Goal: Task Accomplishment & Management: Use online tool/utility

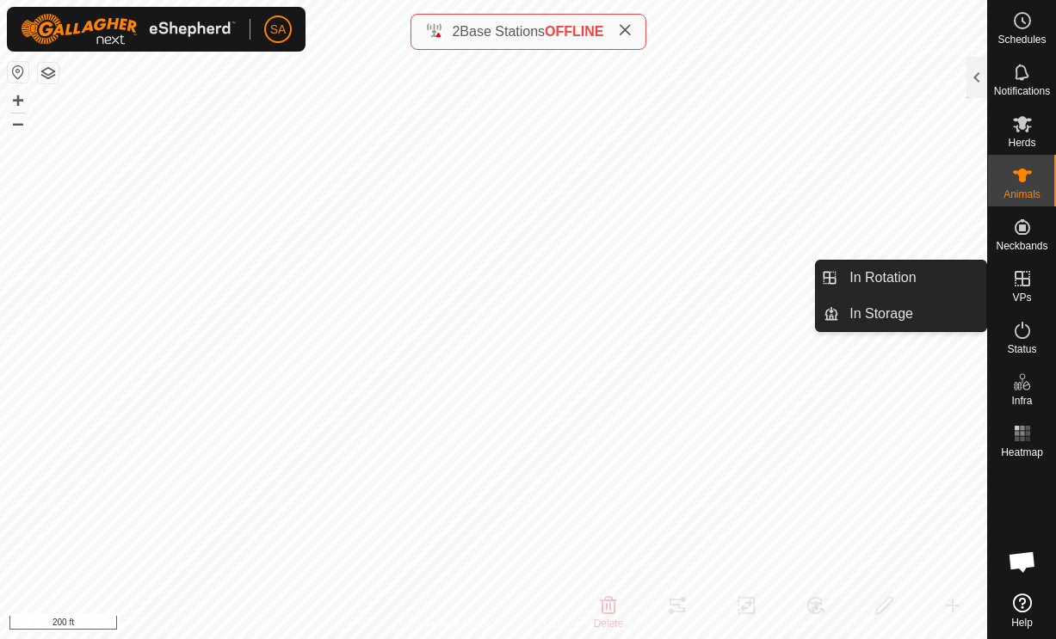
click at [925, 270] on link "In Rotation" at bounding box center [912, 278] width 147 height 34
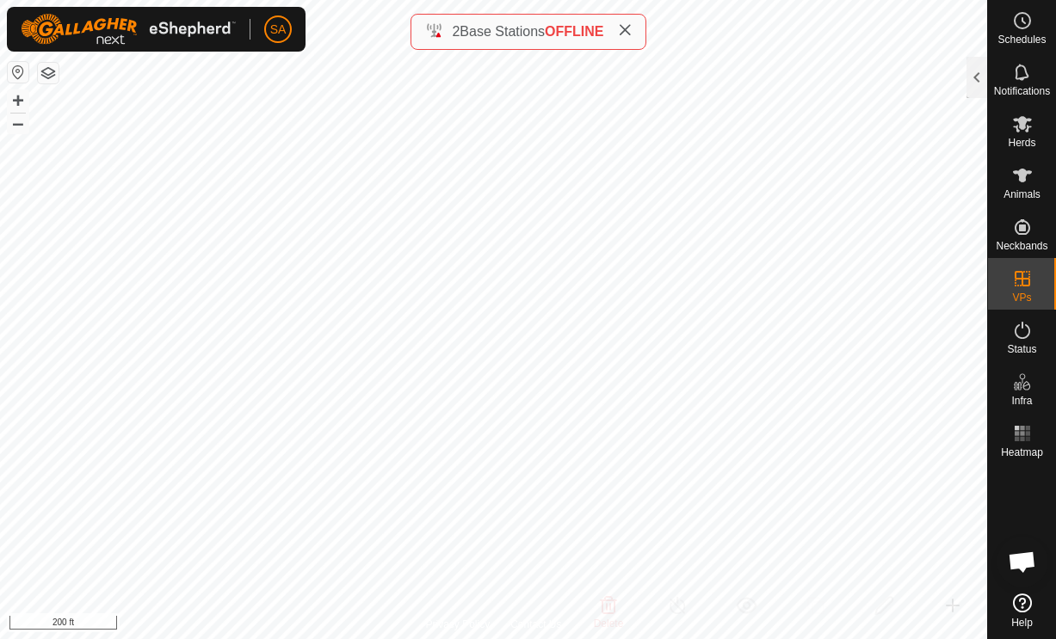
click at [975, 71] on div at bounding box center [976, 77] width 21 height 41
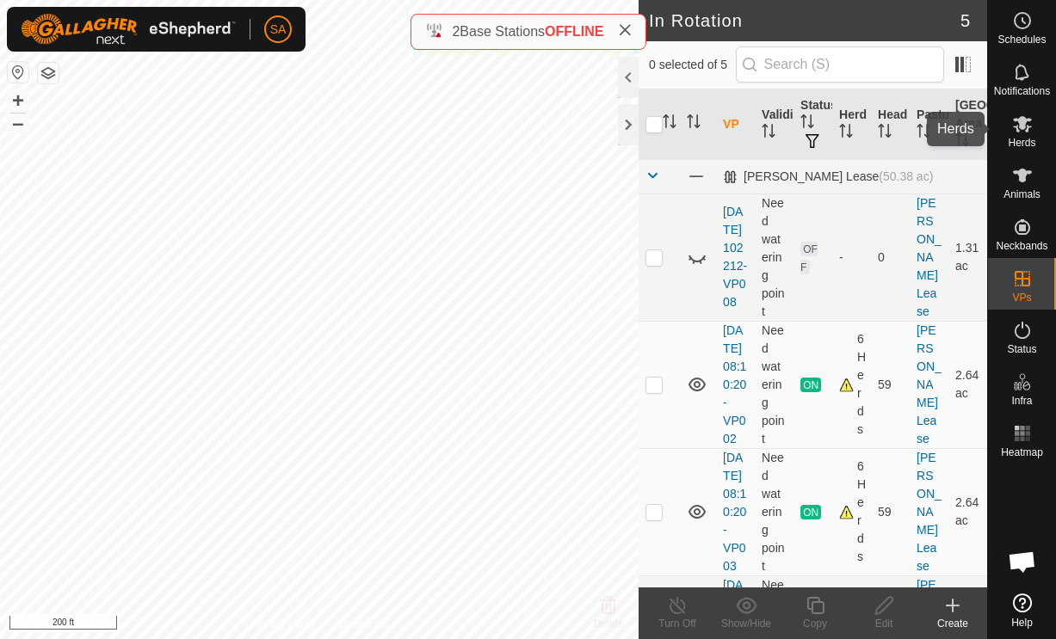
click at [1030, 126] on icon at bounding box center [1022, 124] width 19 height 16
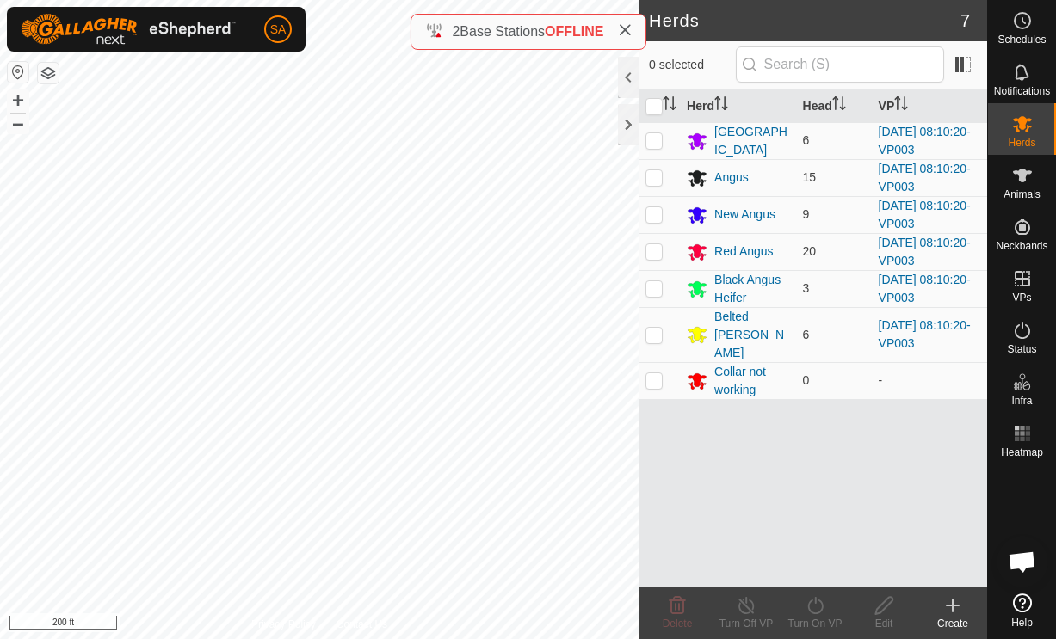
click at [659, 99] on input "checkbox" at bounding box center [653, 106] width 17 height 17
checkbox input "true"
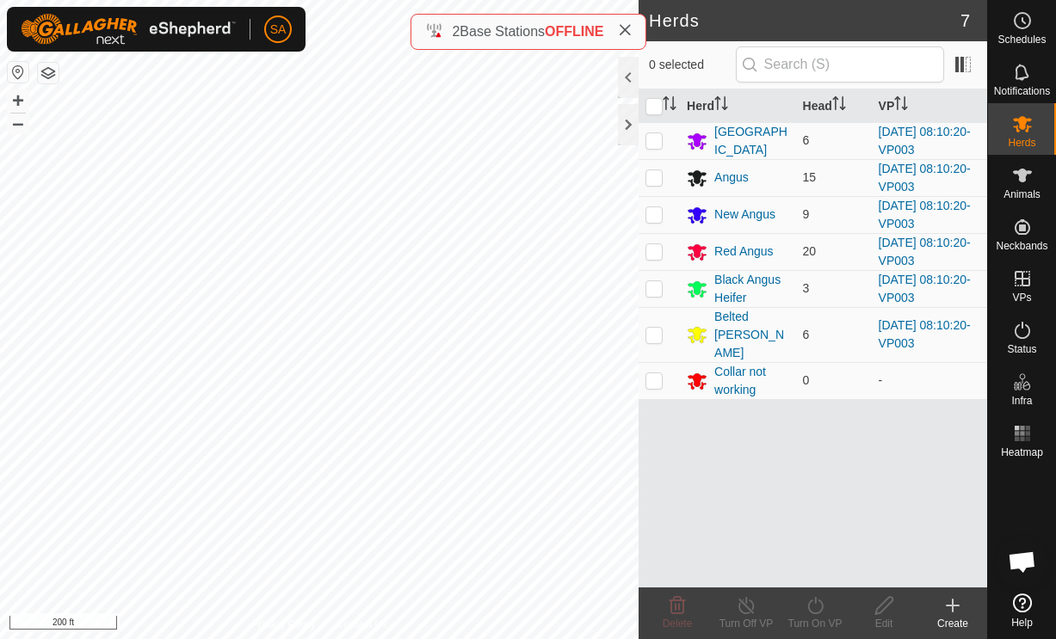
checkbox input "true"
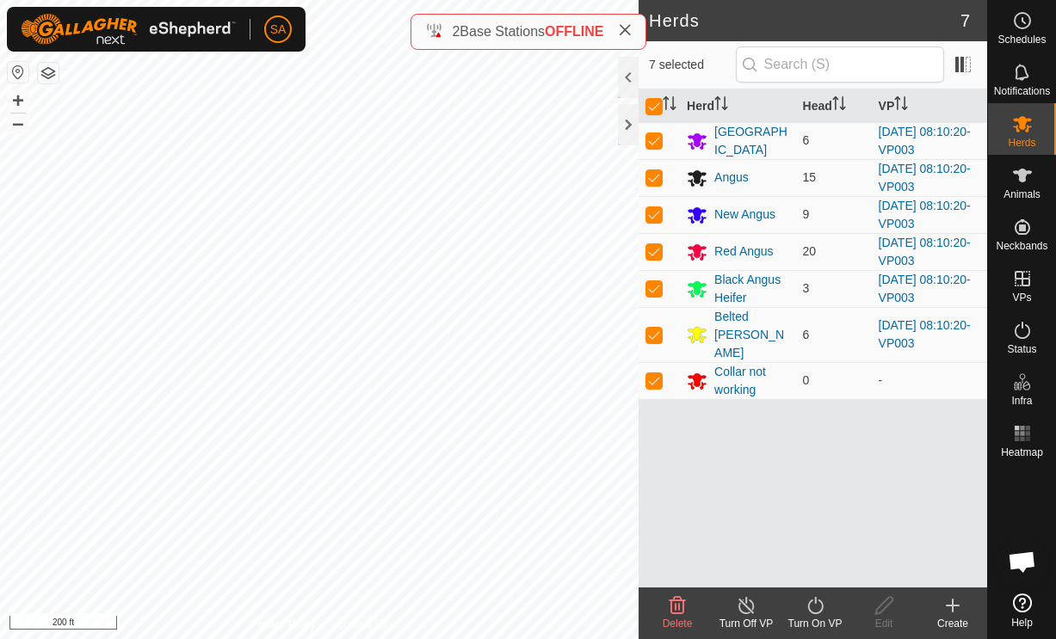
click at [658, 373] on p-checkbox at bounding box center [653, 380] width 17 height 14
checkbox input "false"
click at [819, 608] on icon at bounding box center [815, 605] width 22 height 21
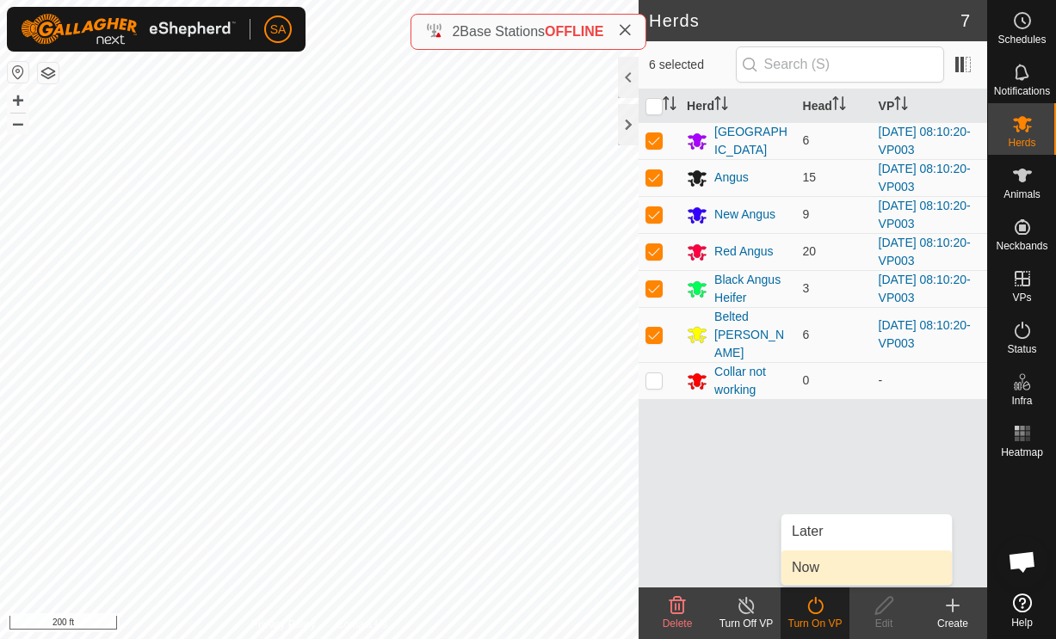
click at [855, 562] on link "Now" at bounding box center [866, 568] width 170 height 34
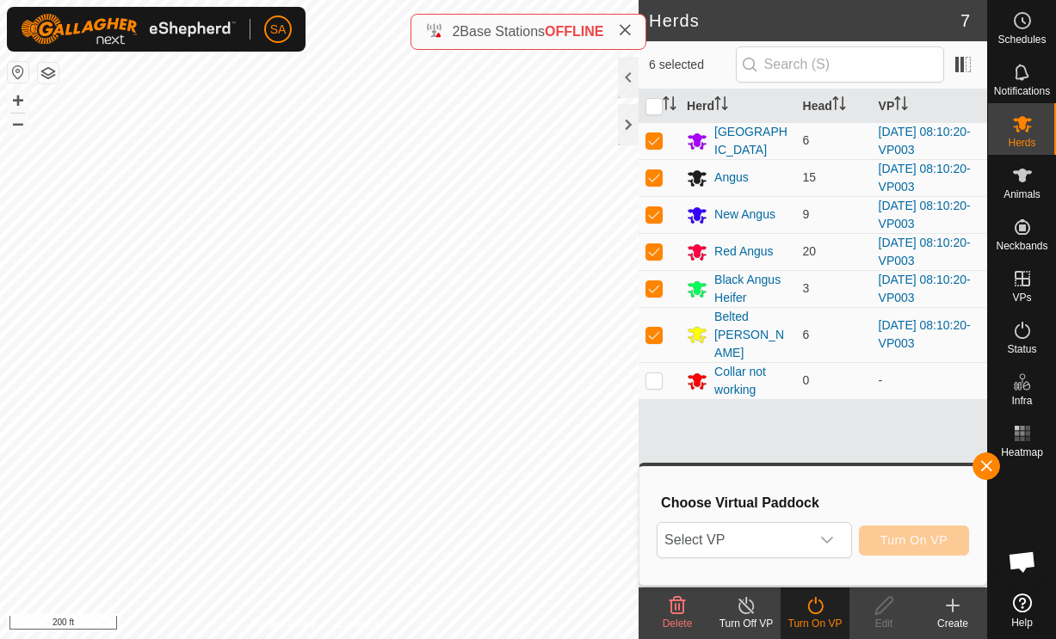
click at [827, 539] on icon "dropdown trigger" at bounding box center [827, 540] width 14 height 14
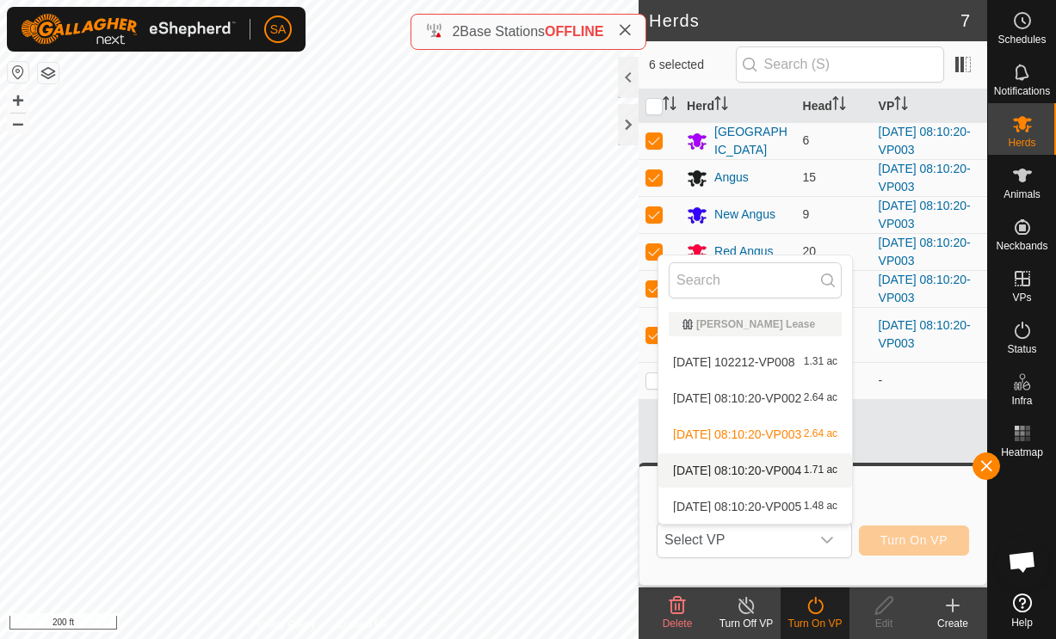
click at [837, 469] on span "1.71 ac" at bounding box center [821, 471] width 34 height 12
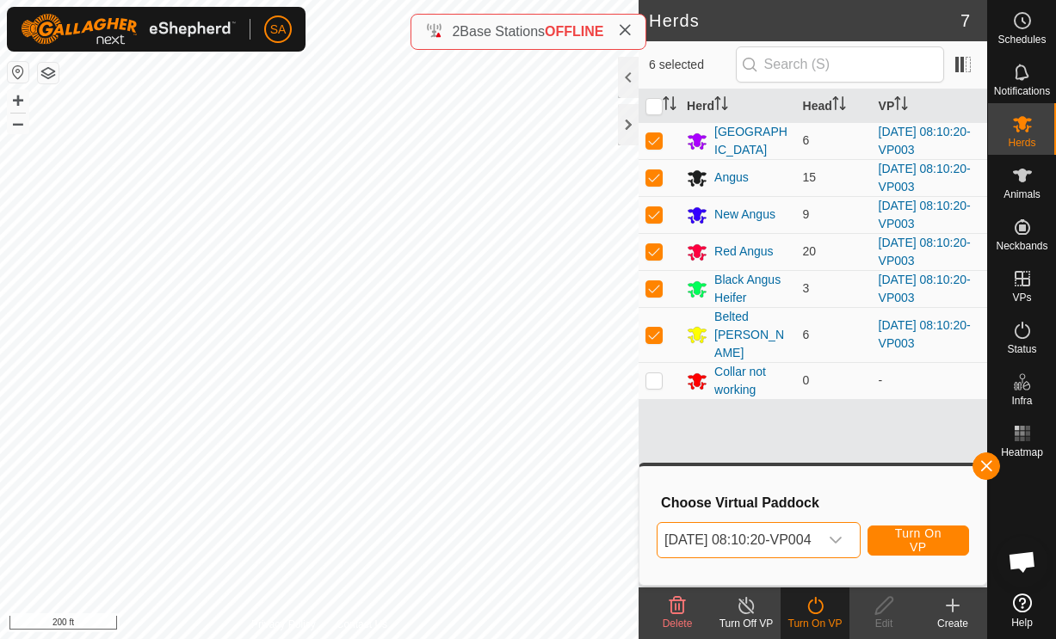
click at [853, 540] on div "dropdown trigger" at bounding box center [835, 540] width 34 height 34
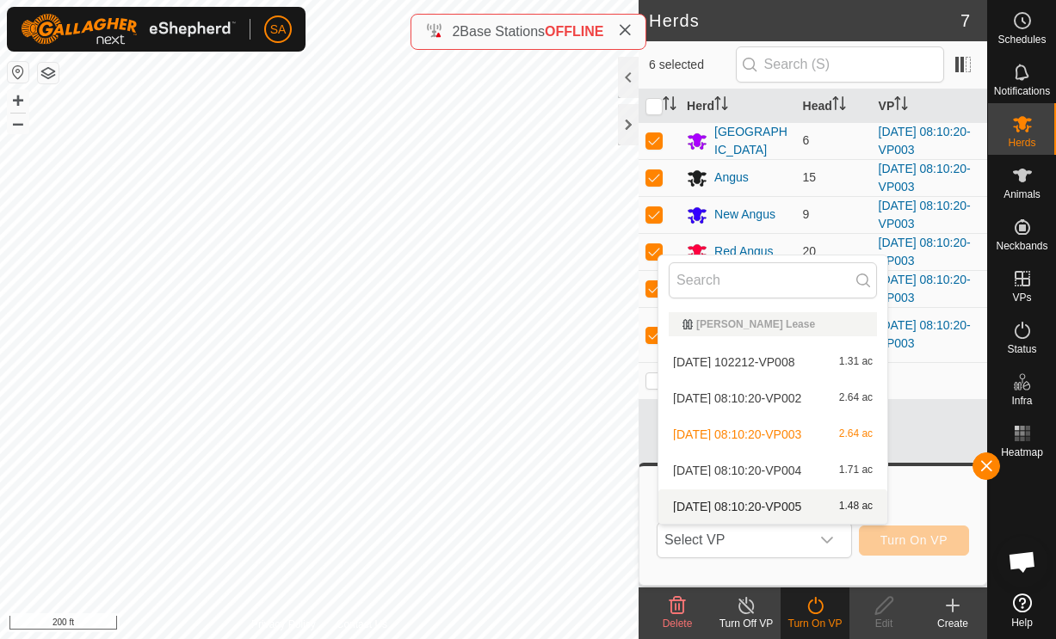
click at [860, 503] on span "1.48 ac" at bounding box center [856, 507] width 34 height 12
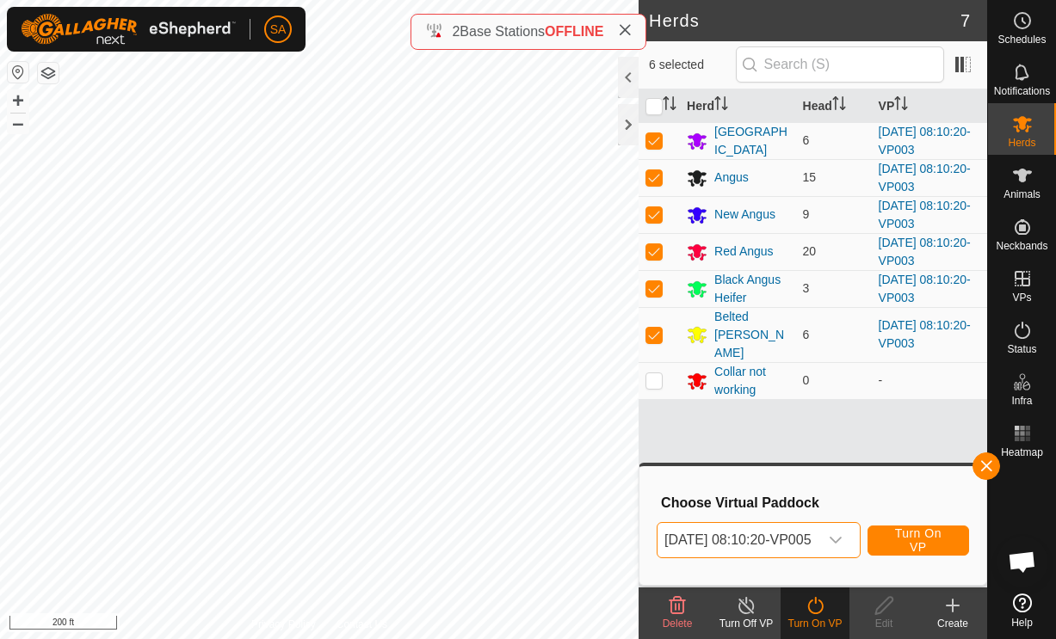
click at [933, 533] on span "Turn On VP" at bounding box center [918, 540] width 58 height 28
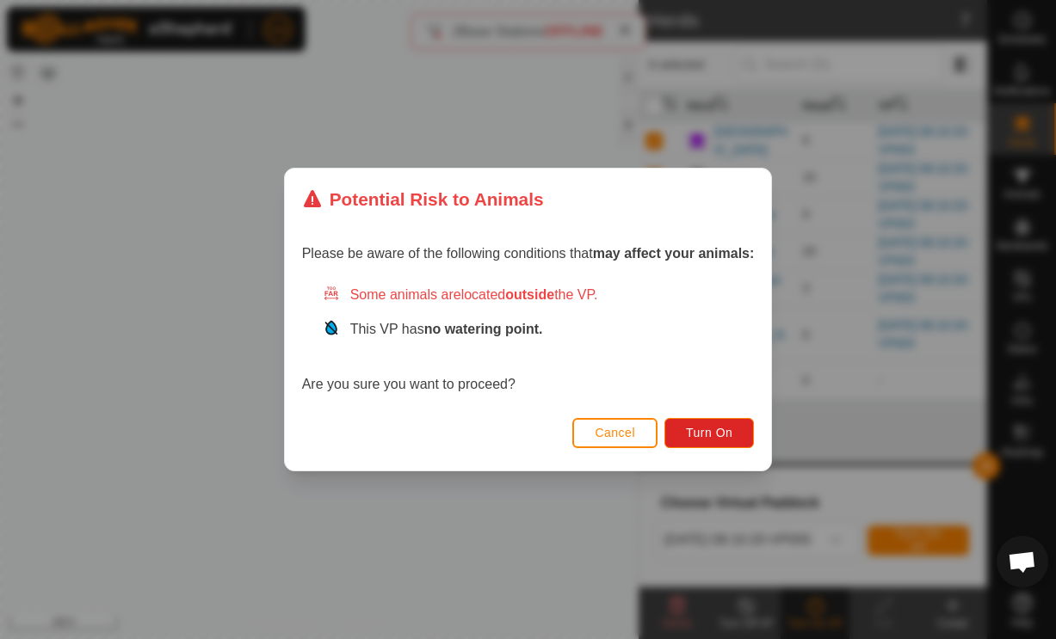
click at [716, 427] on span "Turn On" at bounding box center [709, 433] width 46 height 14
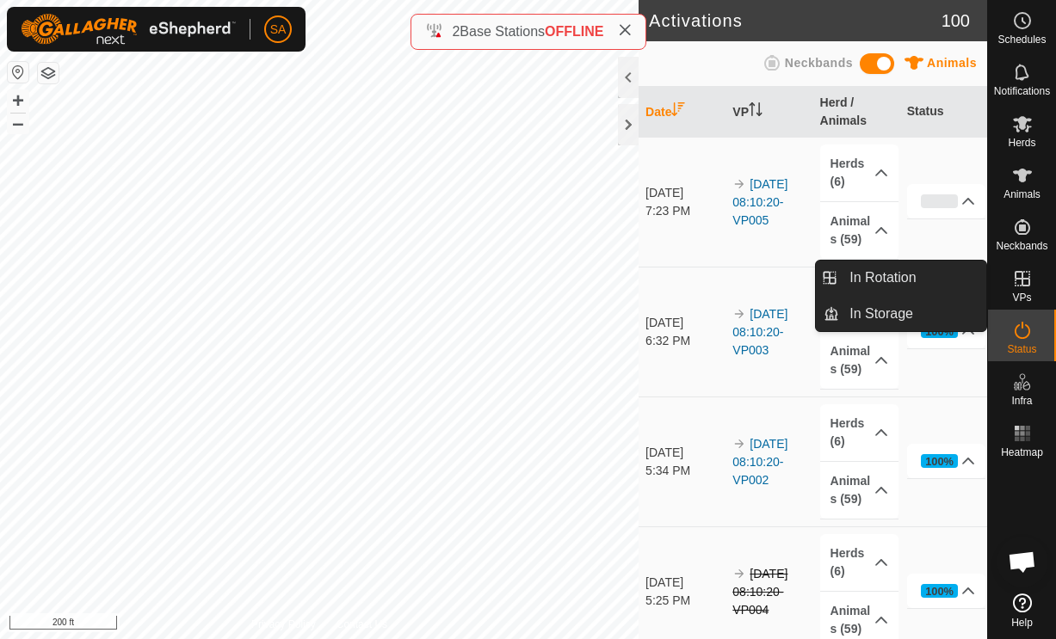
click at [908, 270] on span "In Rotation" at bounding box center [882, 278] width 66 height 21
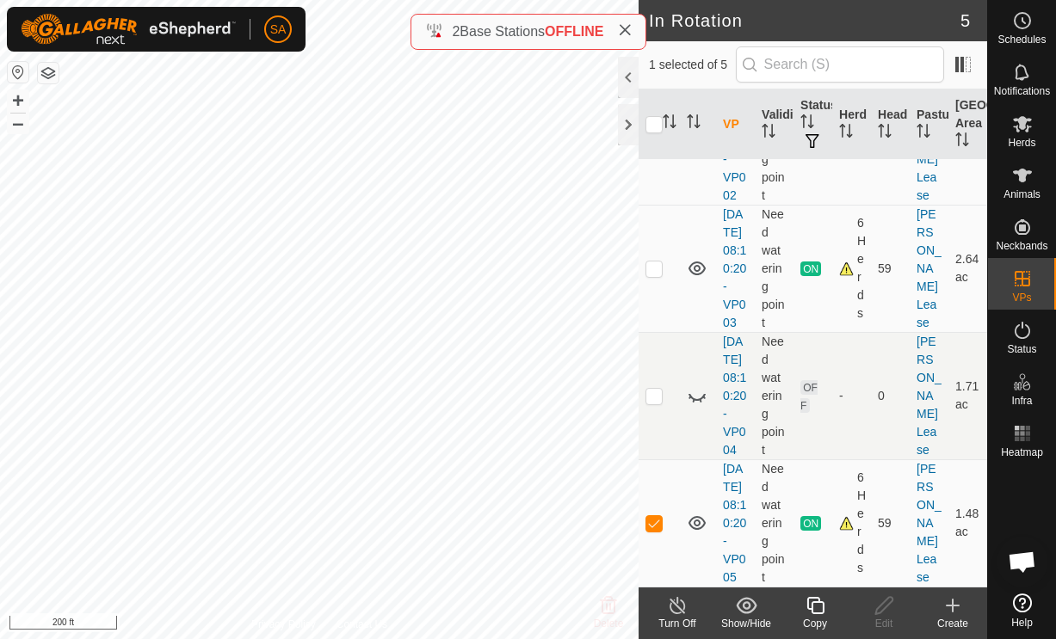
scroll to position [405, 0]
click at [662, 516] on p-checkbox at bounding box center [653, 523] width 17 height 14
checkbox input "false"
click at [656, 389] on p-checkbox at bounding box center [653, 396] width 17 height 14
click at [662, 389] on p-checkbox at bounding box center [653, 396] width 17 height 14
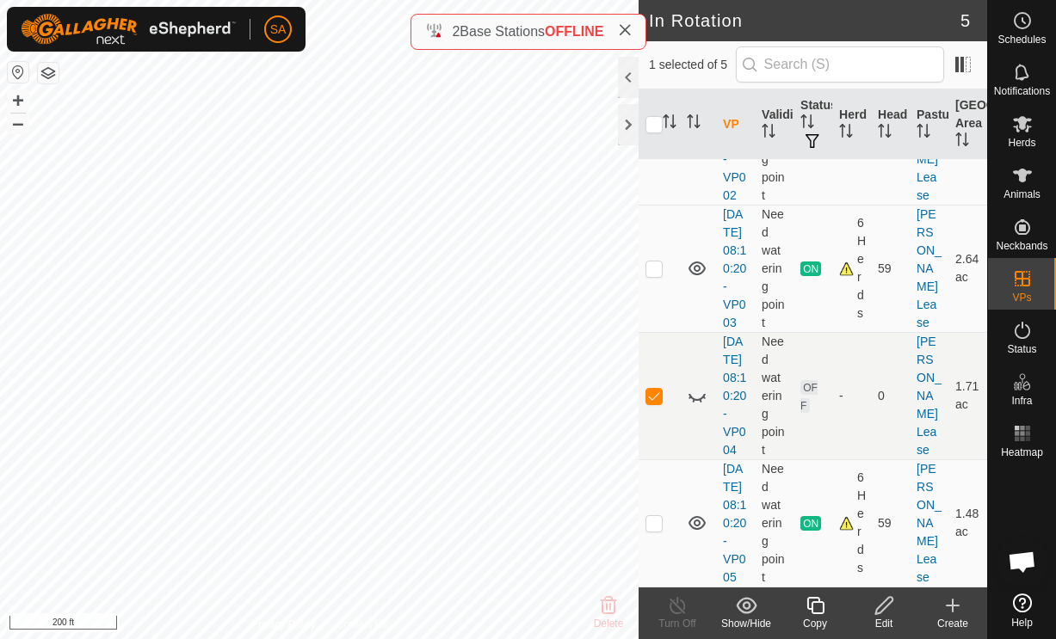
checkbox input "false"
click at [700, 385] on icon at bounding box center [697, 395] width 21 height 21
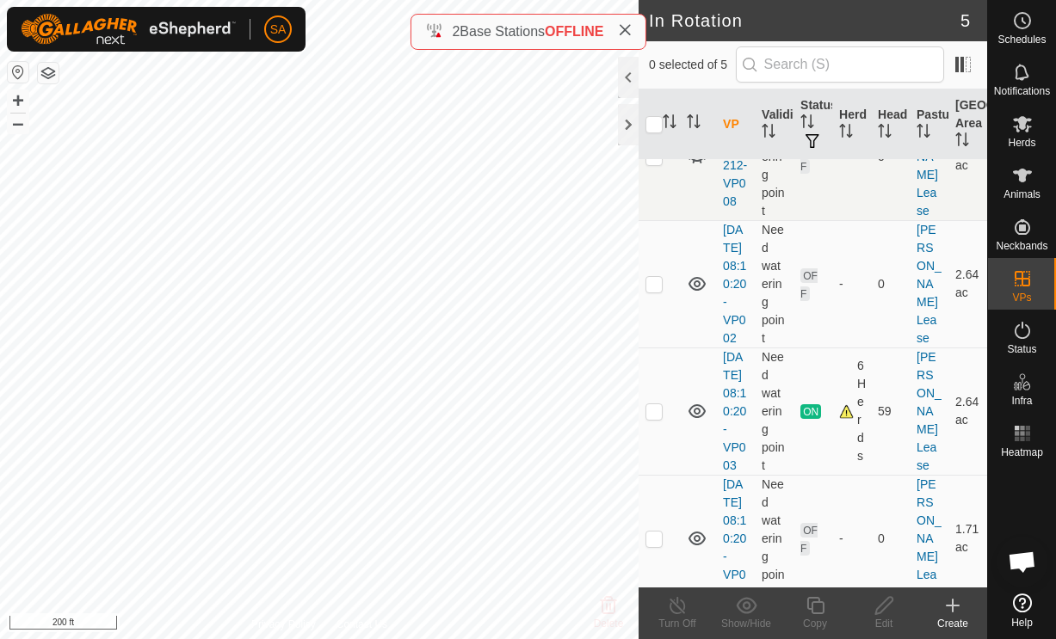
scroll to position [92, 0]
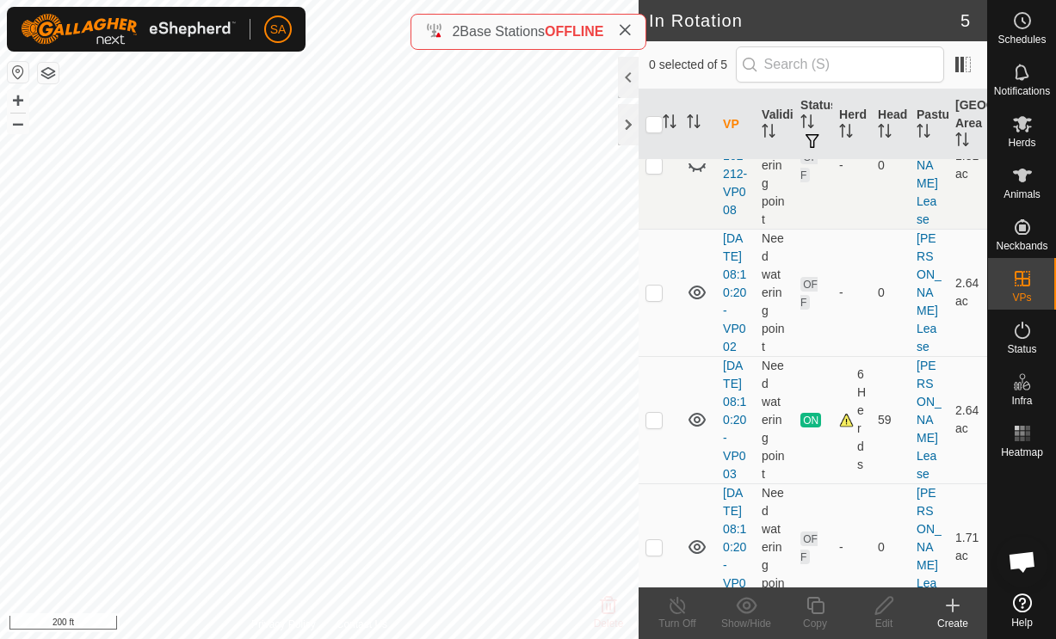
click at [664, 329] on td at bounding box center [658, 292] width 41 height 127
click at [662, 299] on p-checkbox at bounding box center [653, 293] width 17 height 14
checkbox input "false"
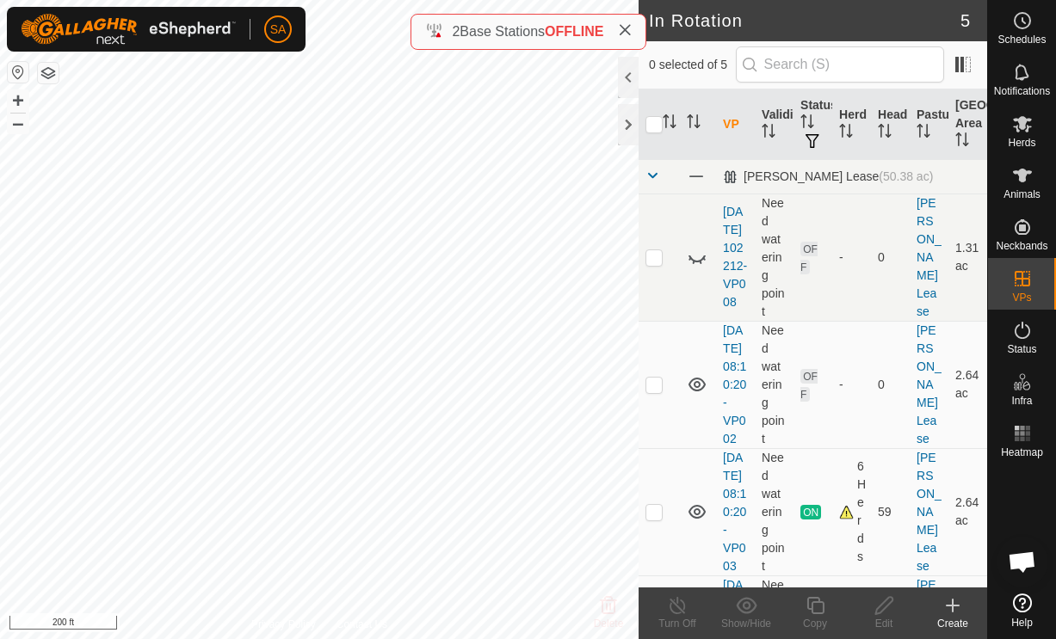
scroll to position [0, 0]
click at [659, 264] on p-checkbox at bounding box center [653, 257] width 17 height 14
click at [658, 258] on p-checkbox at bounding box center [653, 257] width 17 height 14
click at [699, 267] on icon at bounding box center [697, 257] width 21 height 21
click at [654, 264] on p-checkbox at bounding box center [653, 257] width 17 height 14
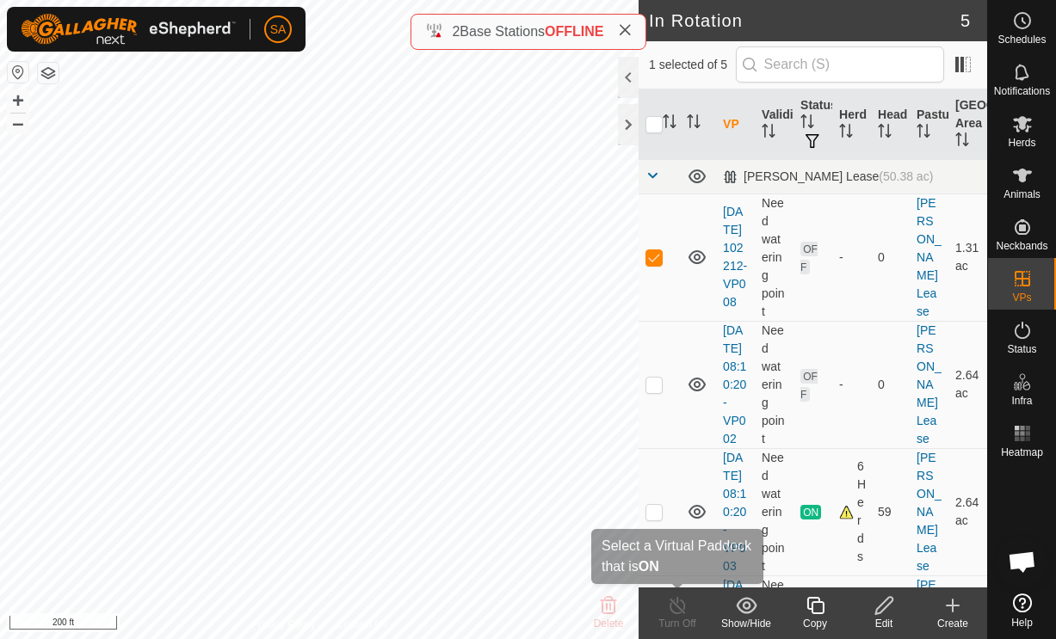
click at [670, 626] on div "Turn Off" at bounding box center [677, 623] width 69 height 15
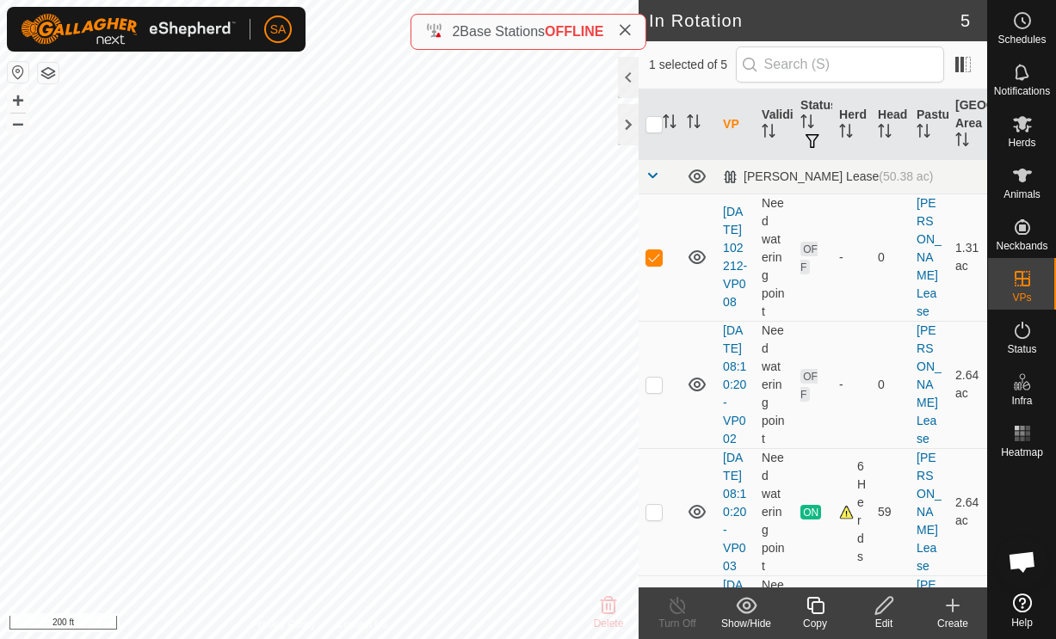
click at [696, 261] on icon at bounding box center [696, 257] width 17 height 14
click at [659, 264] on p-checkbox at bounding box center [653, 257] width 17 height 14
checkbox input "false"
click at [827, 448] on td "OFF" at bounding box center [812, 384] width 39 height 127
click at [656, 391] on p-checkbox at bounding box center [653, 385] width 17 height 14
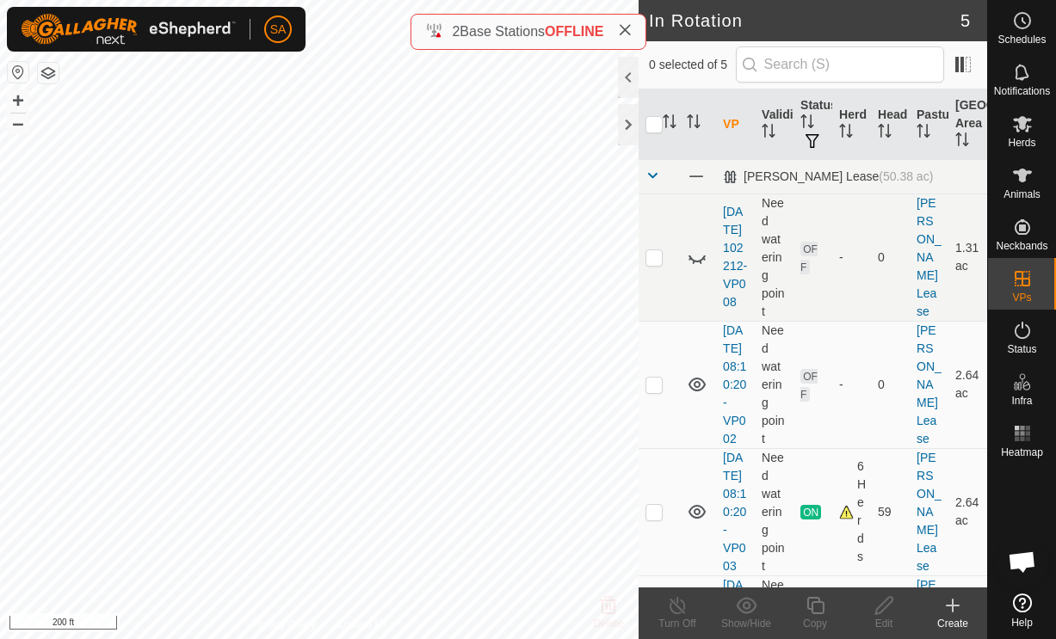
checkbox input "true"
click at [629, 115] on div at bounding box center [628, 124] width 21 height 41
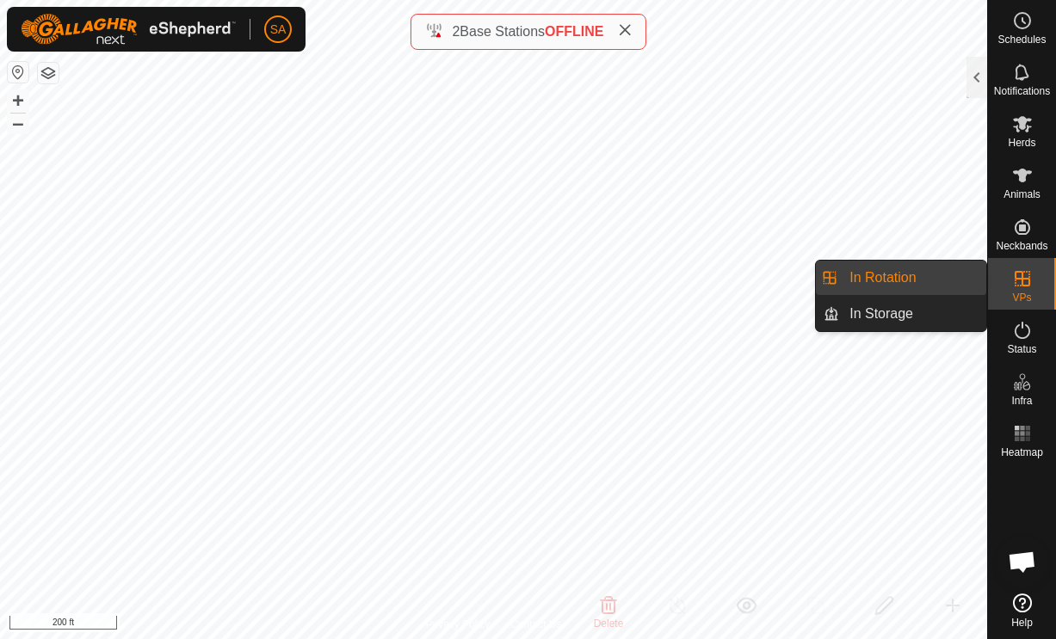
click at [931, 315] on link "In Storage" at bounding box center [912, 314] width 147 height 34
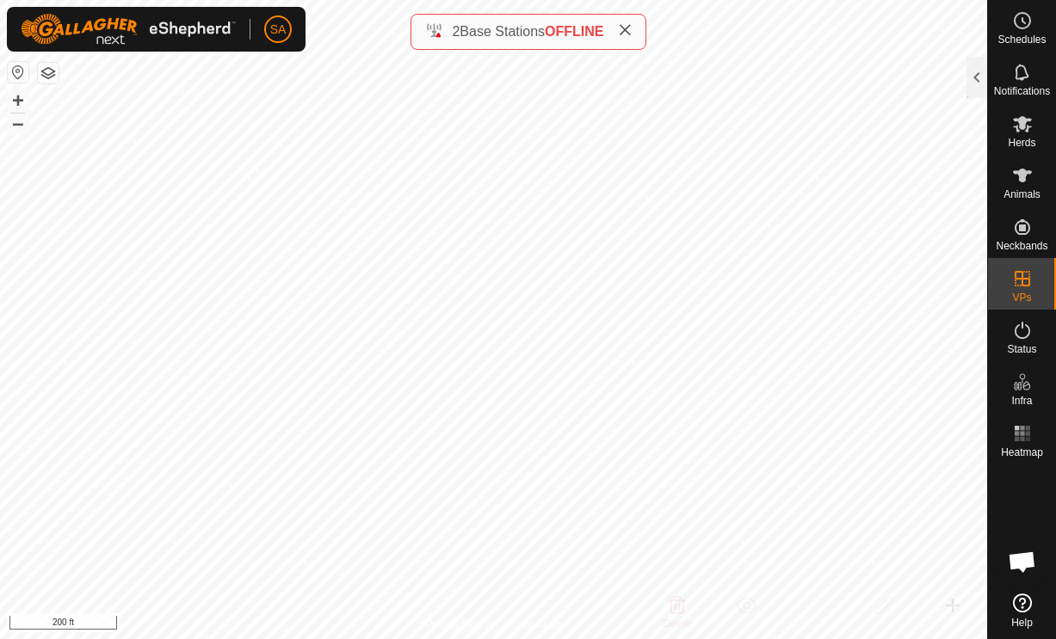
click at [981, 71] on div at bounding box center [976, 77] width 21 height 41
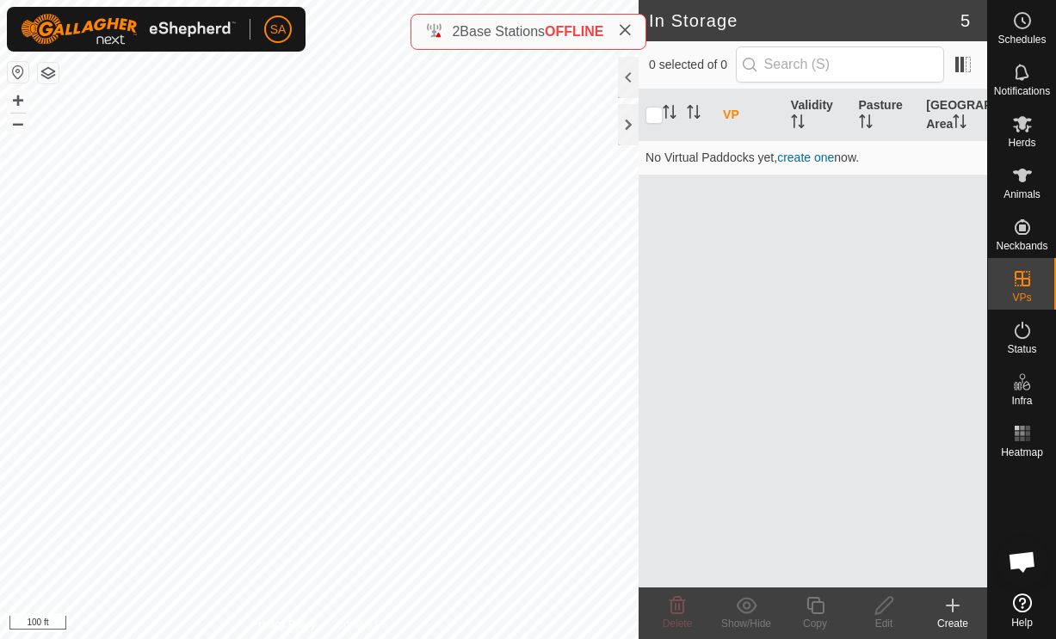
click at [623, 69] on div at bounding box center [628, 77] width 21 height 41
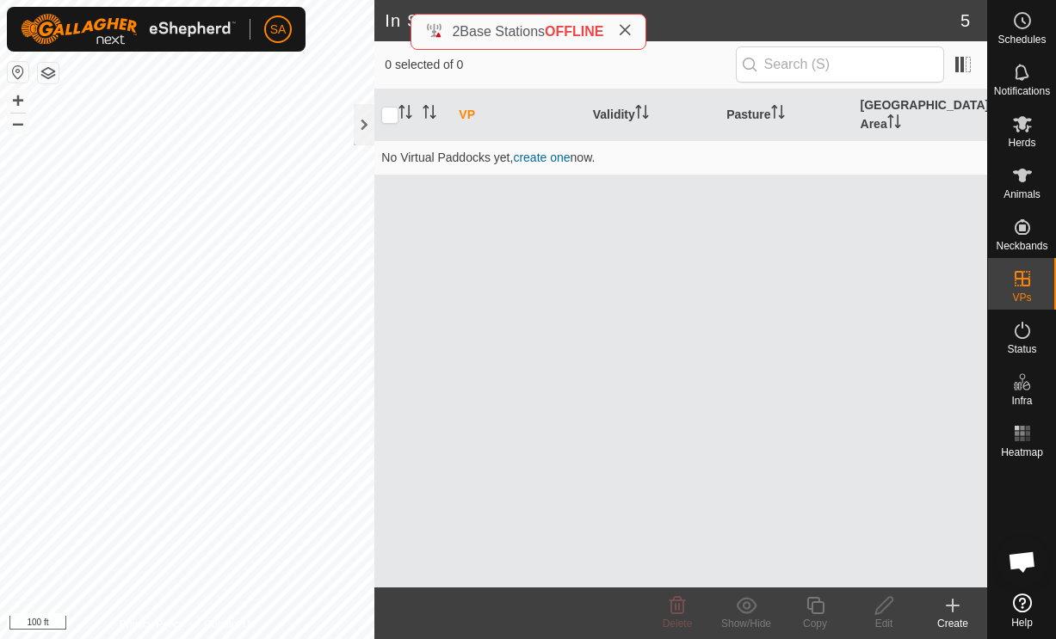
click at [355, 132] on div at bounding box center [364, 124] width 21 height 41
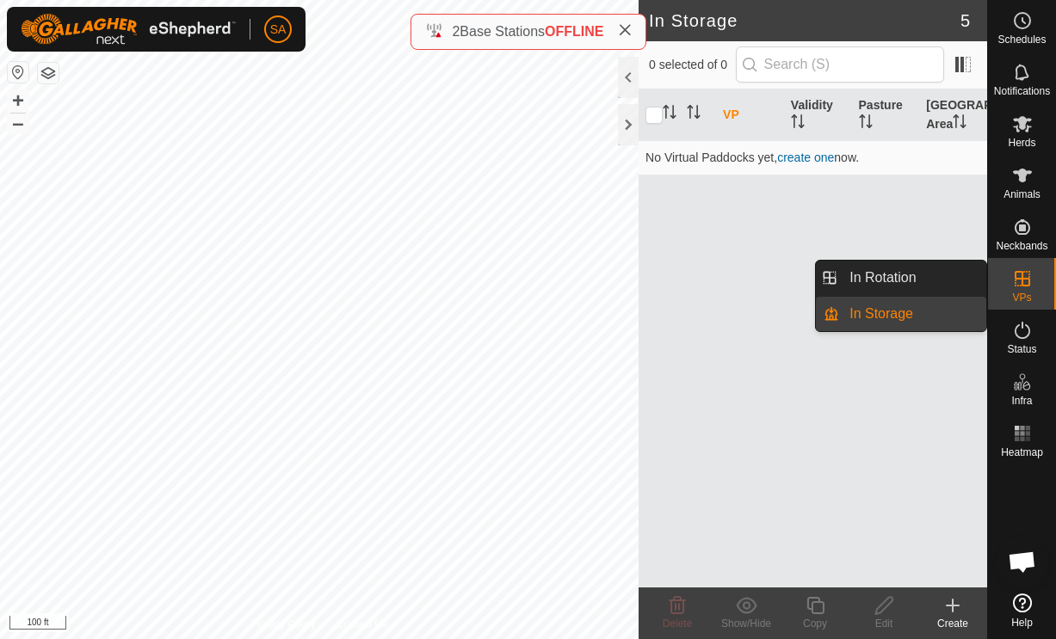
click at [859, 274] on span "In Rotation" at bounding box center [882, 278] width 66 height 21
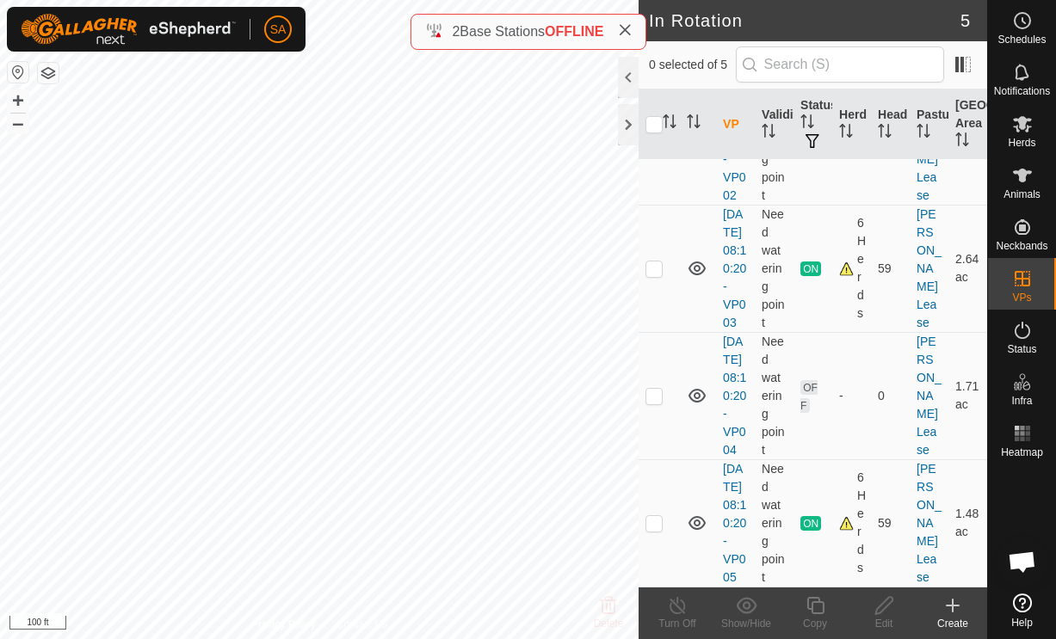
scroll to position [405, 0]
click at [660, 389] on p-checkbox at bounding box center [653, 396] width 17 height 14
click at [646, 389] on p-checkbox at bounding box center [653, 396] width 17 height 14
checkbox input "false"
click at [621, 78] on div at bounding box center [628, 77] width 21 height 41
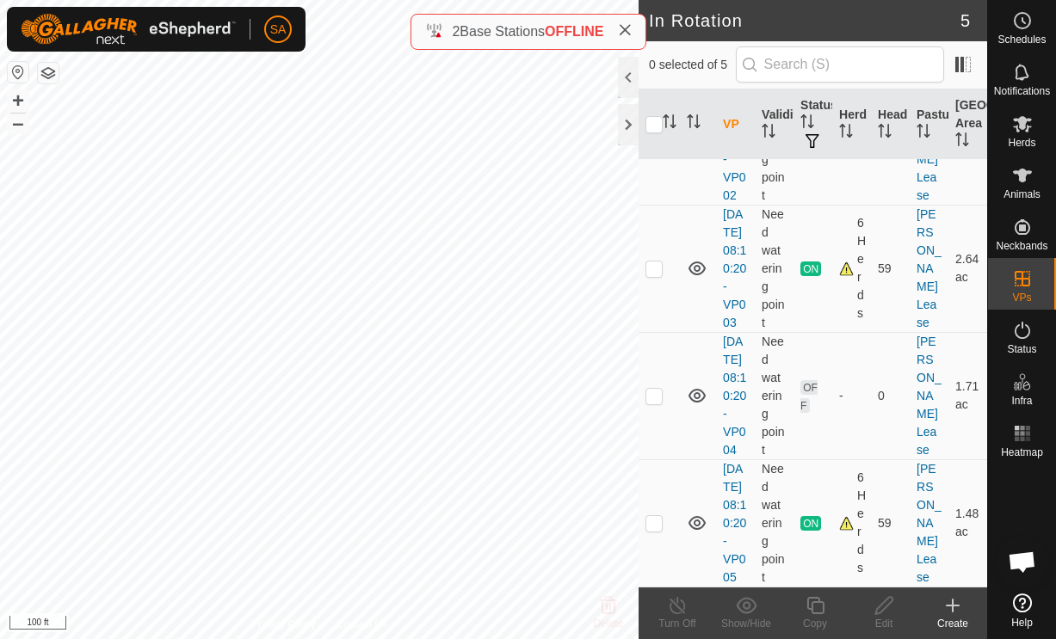
scroll to position [0, 0]
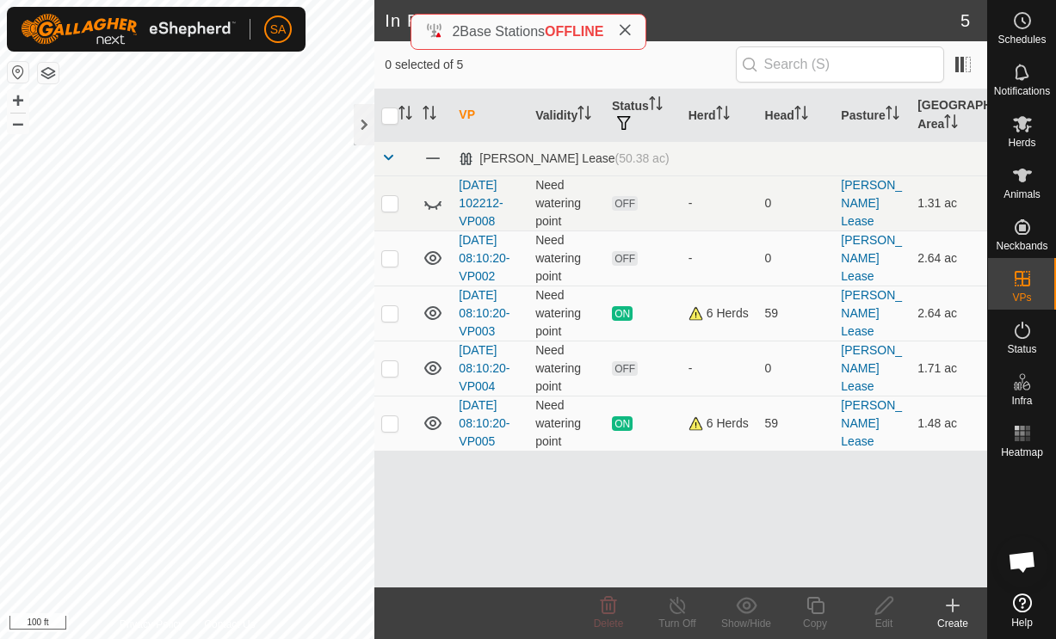
click at [385, 422] on p-checkbox at bounding box center [389, 423] width 17 height 14
checkbox input "false"
click at [394, 354] on td at bounding box center [394, 368] width 41 height 55
click at [388, 367] on p-checkbox at bounding box center [389, 368] width 17 height 14
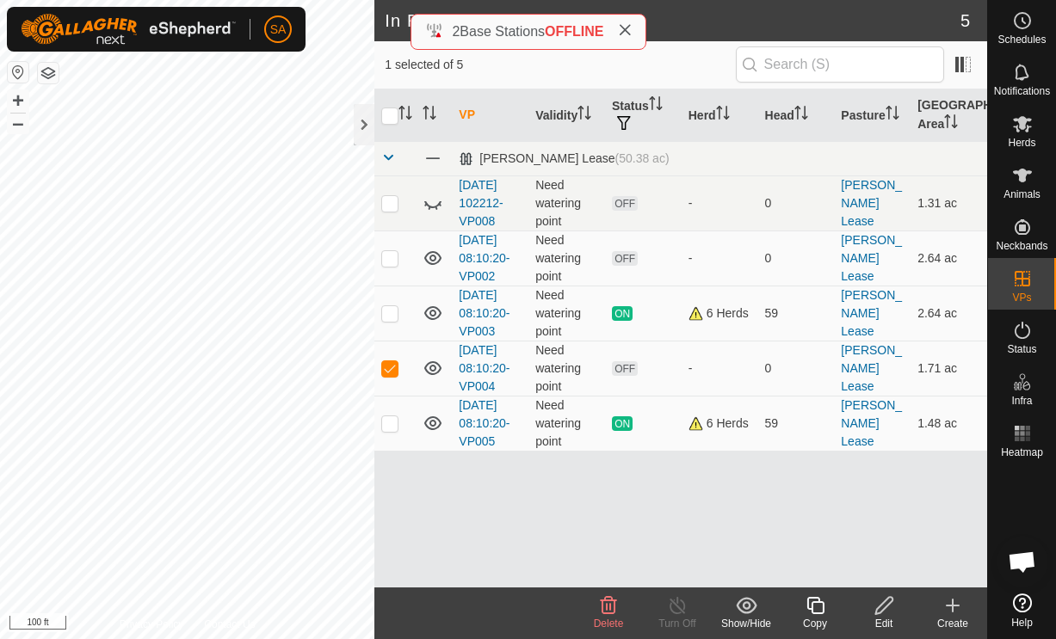
checkbox input "false"
click at [439, 364] on icon at bounding box center [432, 368] width 17 height 14
click at [380, 302] on td at bounding box center [394, 313] width 41 height 55
click at [394, 317] on p-checkbox at bounding box center [389, 313] width 17 height 14
checkbox input "false"
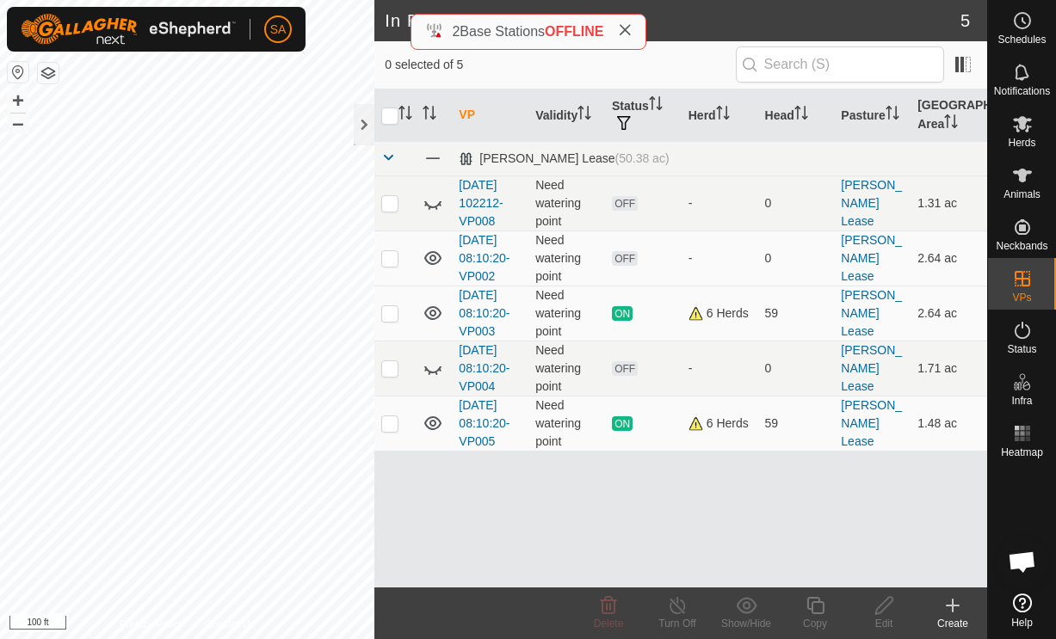
click at [358, 114] on div at bounding box center [364, 124] width 21 height 41
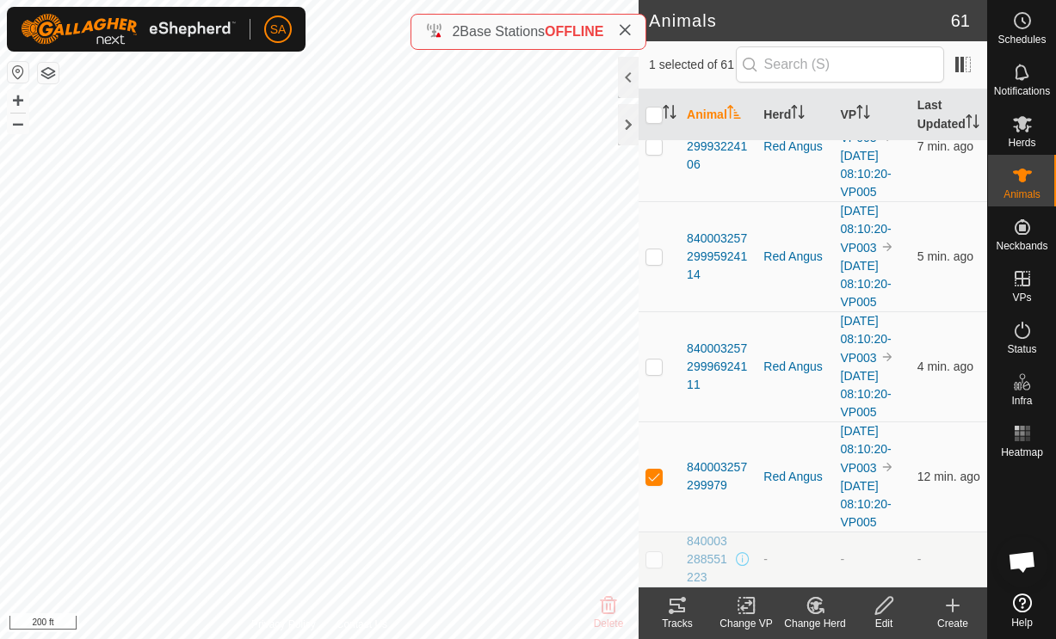
scroll to position [6158, 0]
checkbox input "true"
checkbox input "false"
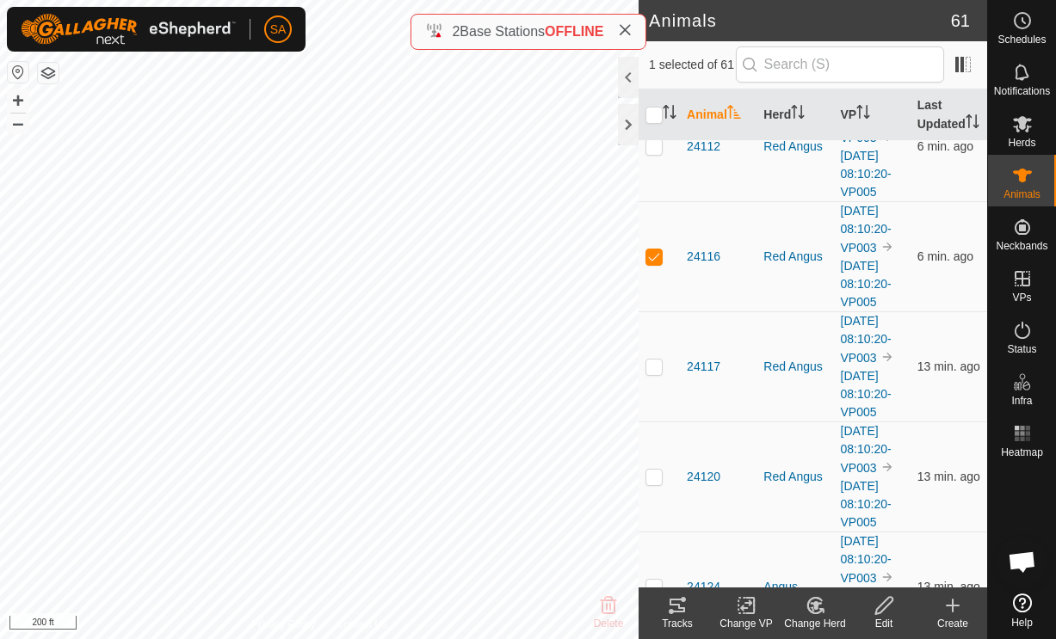
checkbox input "true"
checkbox input "false"
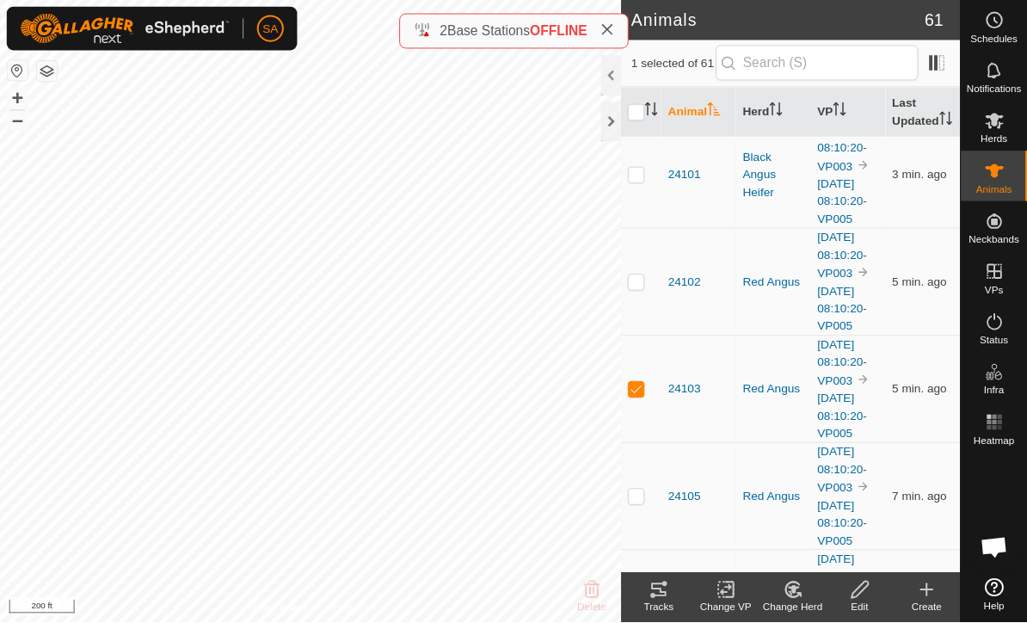
scroll to position [2527, 0]
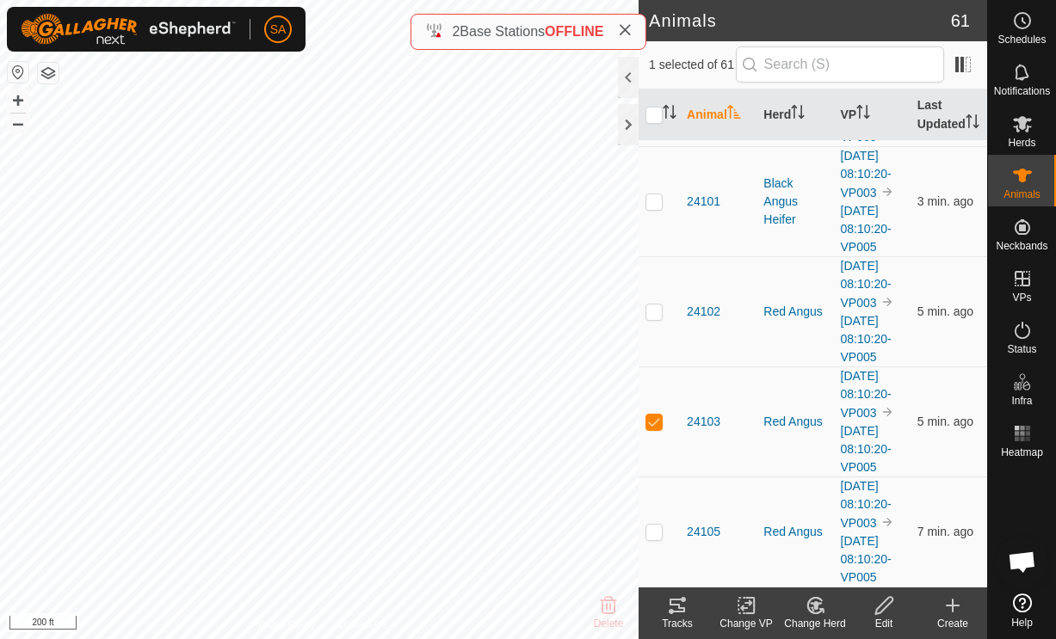
click at [657, 451] on td at bounding box center [658, 421] width 41 height 110
checkbox input "false"
